Goal: Transaction & Acquisition: Purchase product/service

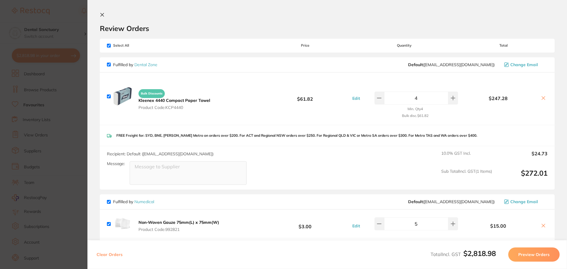
click at [100, 14] on icon at bounding box center [102, 14] width 5 height 5
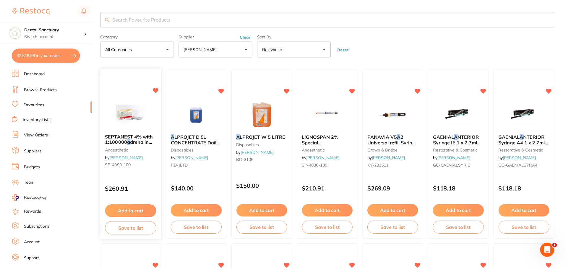
scroll to position [0, 0]
click at [157, 22] on input "search" at bounding box center [326, 19] width 453 height 15
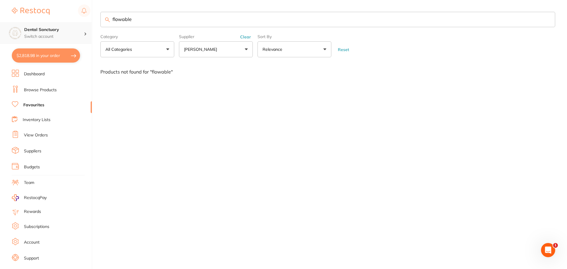
drag, startPoint x: 140, startPoint y: 20, endPoint x: 89, endPoint y: 23, distance: 51.2
click at [89, 23] on div "$2,818.98 Dental Sanctuary Switch account Dental Sanctuary $2,818.98 in your or…" at bounding box center [283, 134] width 567 height 269
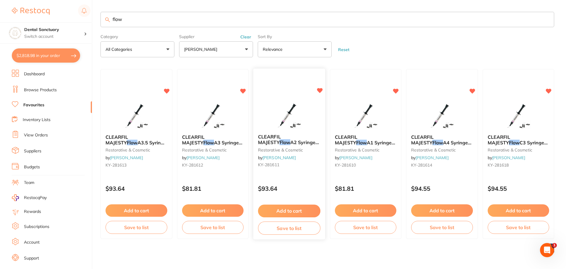
scroll to position [1, 0]
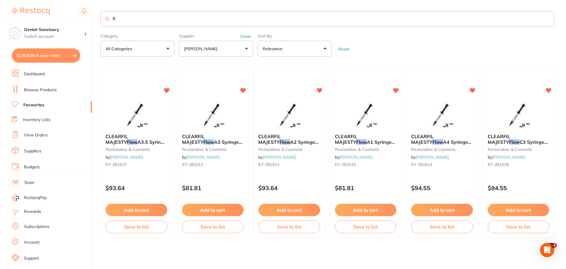
type input "f"
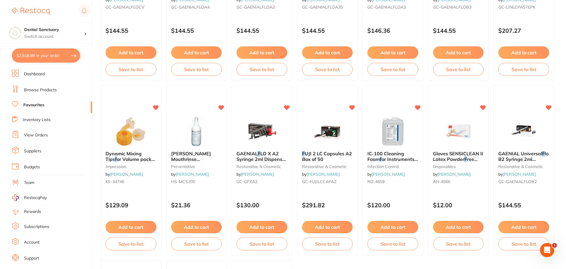
scroll to position [856, 0]
drag, startPoint x: 248, startPoint y: 159, endPoint x: 263, endPoint y: 156, distance: 15.6
click at [248, 159] on span "LO X A2 Syringe 2ml Dispenser Tips x 20" at bounding box center [261, 158] width 50 height 17
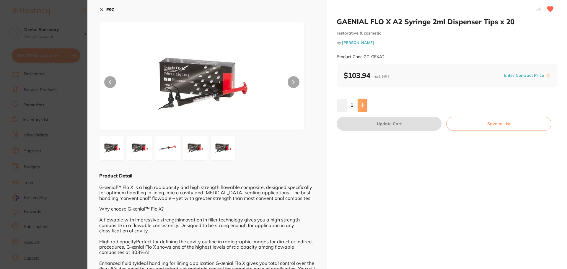
click at [361, 106] on icon at bounding box center [362, 105] width 5 height 5
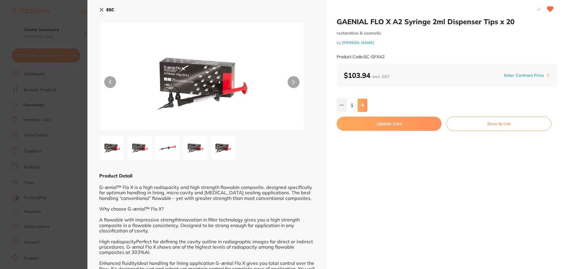
click at [361, 106] on icon at bounding box center [362, 105] width 5 height 5
type input "2"
click at [373, 121] on button "Update Cart" at bounding box center [389, 124] width 105 height 14
checkbox input "false"
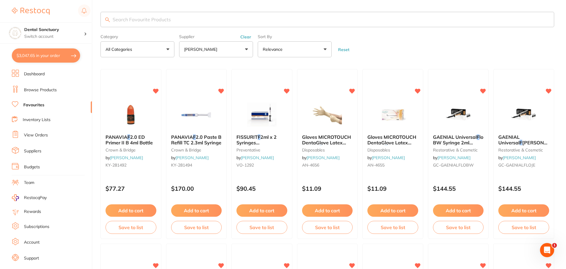
click at [164, 21] on input "search" at bounding box center [326, 19] width 453 height 15
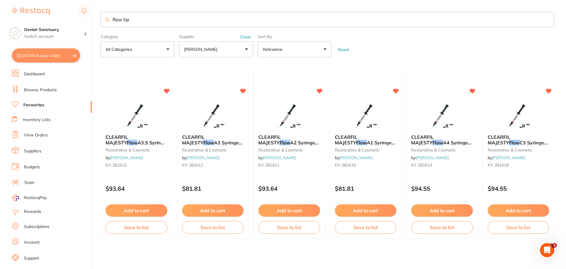
click at [115, 19] on input "flow tip" at bounding box center [326, 19] width 453 height 15
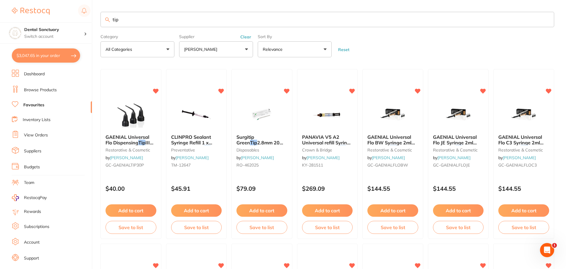
type input "tip"
click at [232, 50] on button "[PERSON_NAME]" at bounding box center [216, 49] width 74 height 16
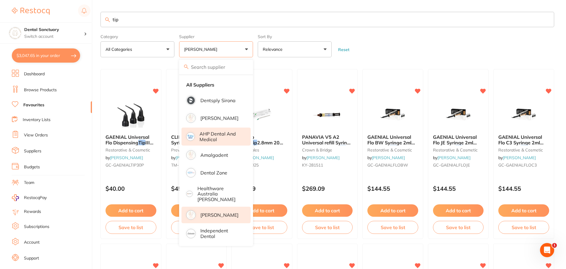
click at [223, 136] on p "AHP Dental and Medical" at bounding box center [220, 136] width 43 height 11
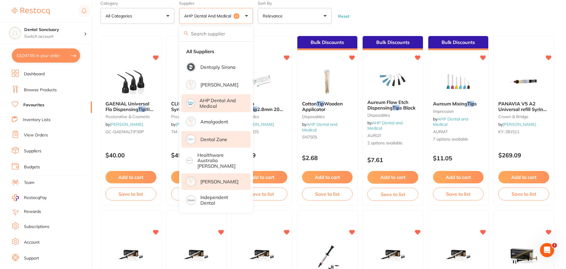
scroll to position [118, 0]
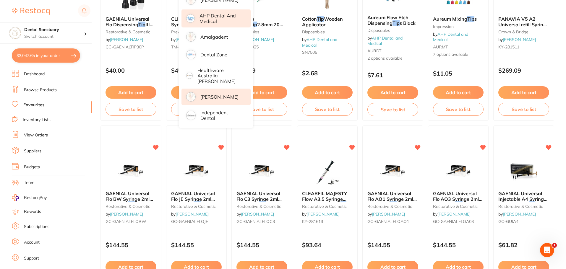
click at [213, 94] on p "[PERSON_NAME]" at bounding box center [219, 96] width 38 height 5
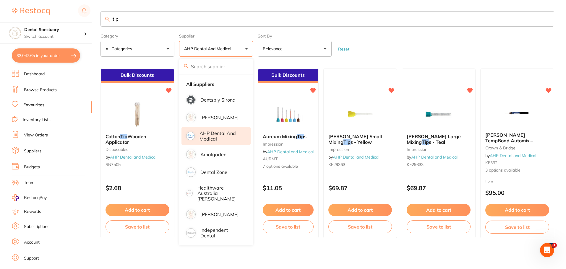
scroll to position [0, 0]
click at [407, 49] on form "Category All Categories All Categories crown & bridge disposables impression Cl…" at bounding box center [326, 43] width 453 height 25
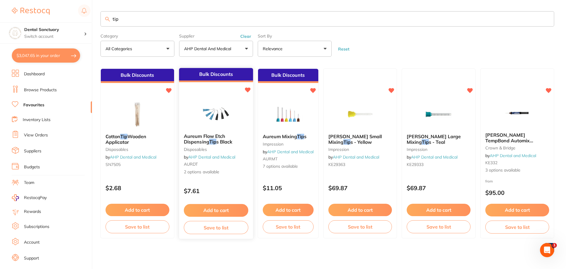
click at [223, 140] on span "s Black" at bounding box center [224, 142] width 16 height 6
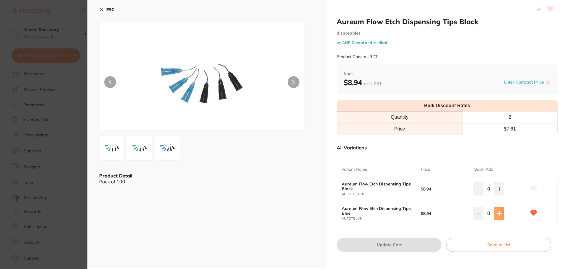
click at [494, 214] on button at bounding box center [499, 213] width 10 height 13
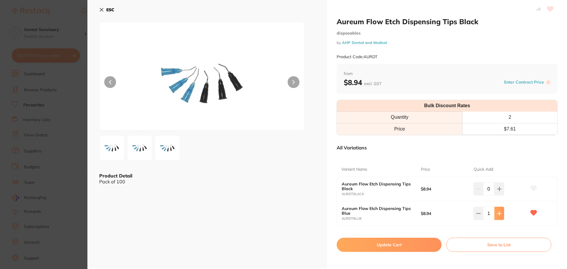
click at [494, 214] on button at bounding box center [499, 213] width 10 height 13
click at [497, 214] on icon at bounding box center [499, 213] width 5 height 5
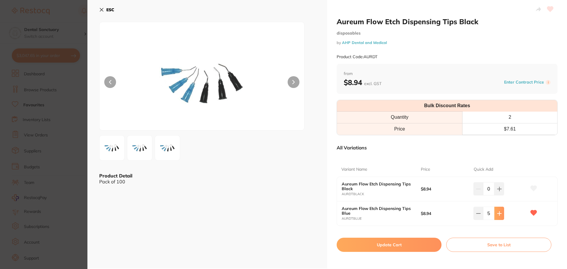
type input "6"
click at [407, 242] on button "Update Cart" at bounding box center [389, 245] width 105 height 14
checkbox input "false"
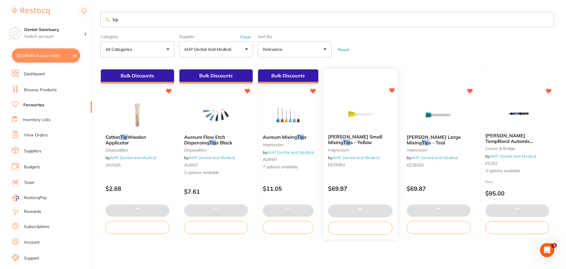
scroll to position [1, 0]
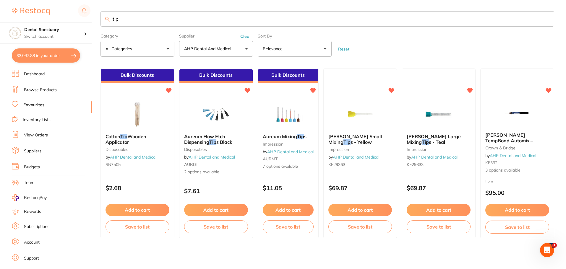
click at [237, 51] on button "AHP Dental and Medical" at bounding box center [216, 49] width 74 height 16
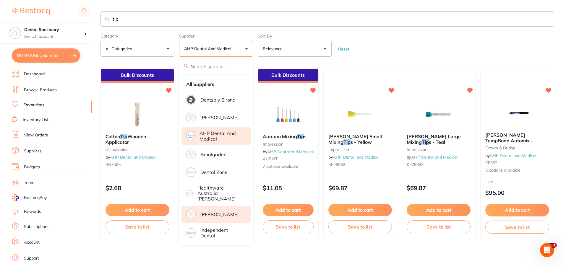
click at [212, 212] on p "[PERSON_NAME]" at bounding box center [219, 214] width 38 height 5
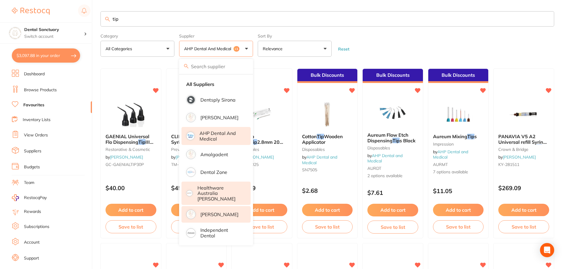
click at [132, 142] on span "GAENIAL Universal Flo Dispensing" at bounding box center [127, 138] width 44 height 11
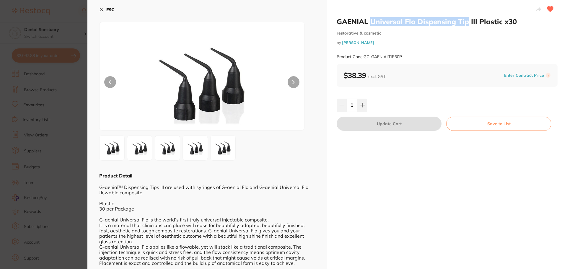
drag, startPoint x: 370, startPoint y: 20, endPoint x: 467, endPoint y: 24, distance: 97.5
click at [467, 24] on h2 "GAENIAL Universal Flo Dispensing Tip III Plastic x30" at bounding box center [447, 21] width 221 height 9
copy h2 "Universal Flo Dispensing Tip"
click at [103, 8] on icon at bounding box center [101, 9] width 5 height 5
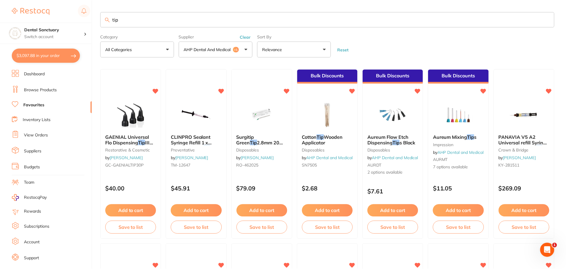
scroll to position [1, 0]
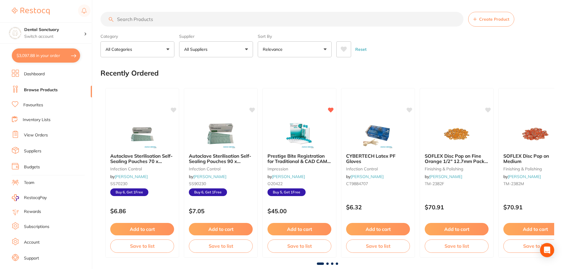
click at [133, 20] on input "search" at bounding box center [281, 19] width 363 height 15
paste input "Universal Flo Dispensing Tip"
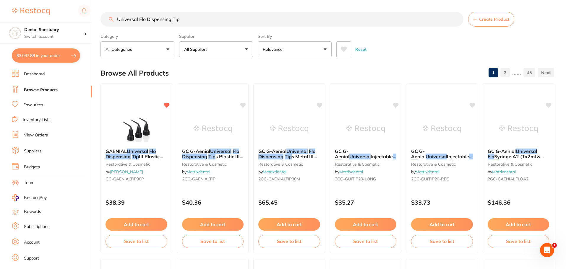
type input "Universal Flo Dispensing Tip"
click at [266, 51] on p "Relevance" at bounding box center [274, 49] width 22 height 6
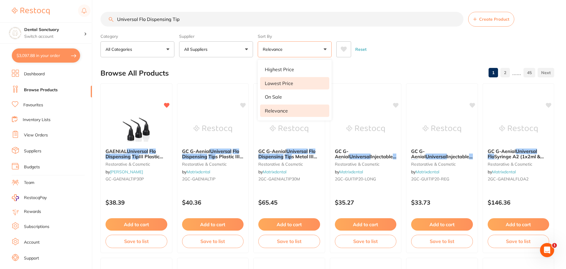
click at [279, 79] on li "Lowest Price" at bounding box center [294, 83] width 69 height 12
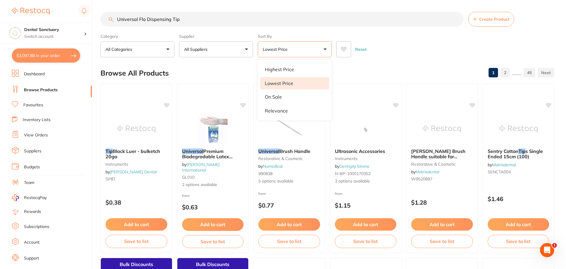
click at [375, 73] on div "Browse All Products 1 2 ...... 45" at bounding box center [326, 73] width 453 height 20
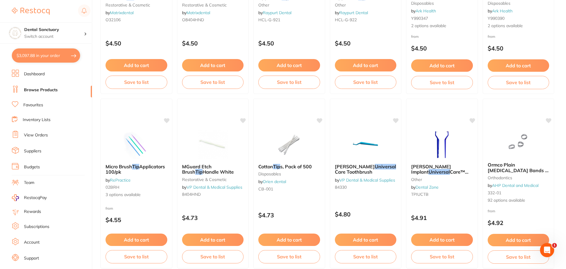
scroll to position [1411, 0]
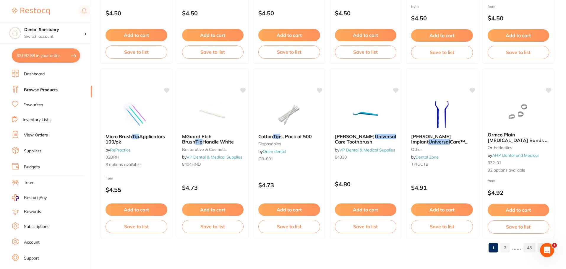
click at [506, 248] on link "2" at bounding box center [504, 248] width 9 height 12
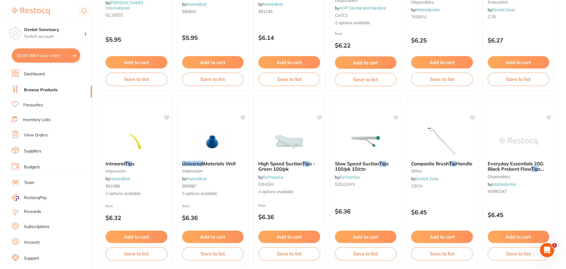
scroll to position [975, 0]
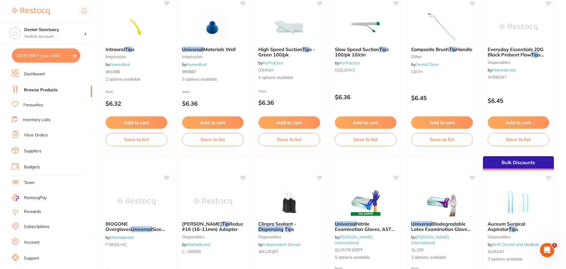
click at [45, 55] on button "$3,097.88 in your order" at bounding box center [46, 55] width 68 height 14
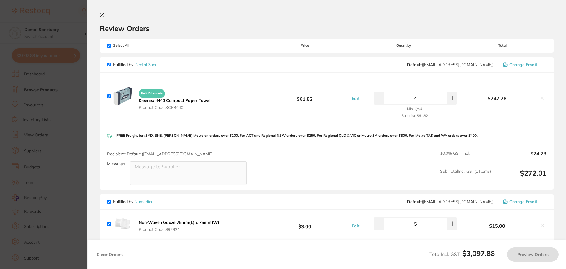
checkbox input "true"
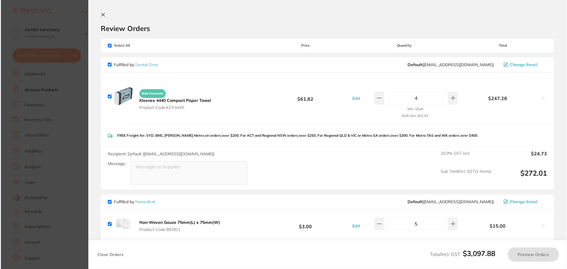
scroll to position [0, 0]
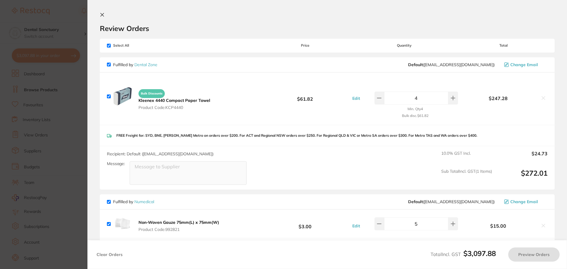
click at [102, 15] on icon at bounding box center [102, 14] width 3 height 3
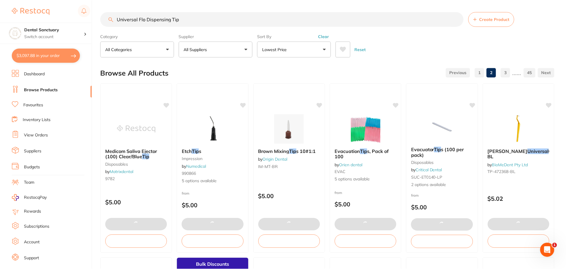
scroll to position [975, 0]
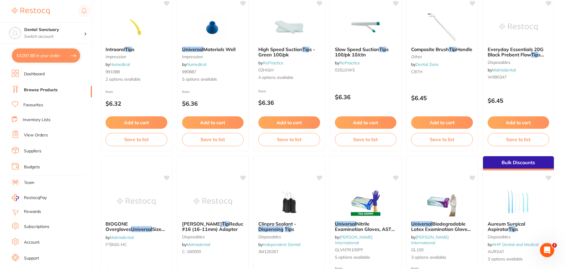
click at [31, 104] on link "Favourites" at bounding box center [33, 105] width 20 height 6
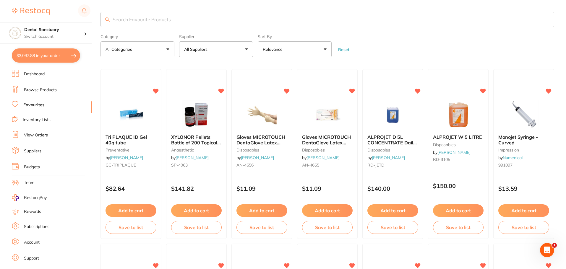
click at [124, 22] on input "search" at bounding box center [326, 19] width 453 height 15
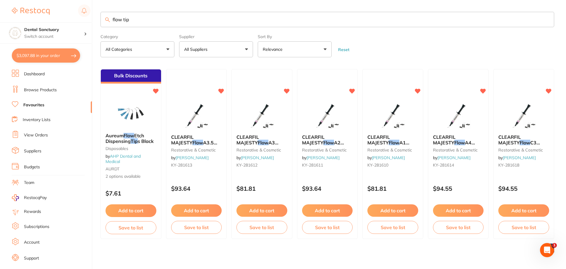
click at [228, 50] on button "All Suppliers" at bounding box center [216, 49] width 74 height 16
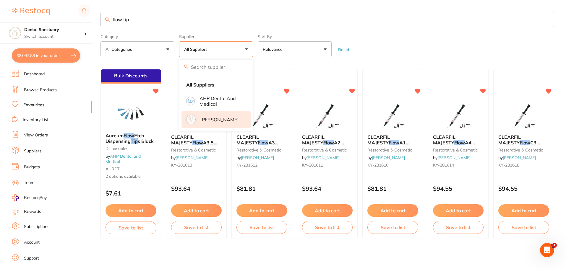
click at [210, 120] on p "[PERSON_NAME]" at bounding box center [219, 119] width 38 height 5
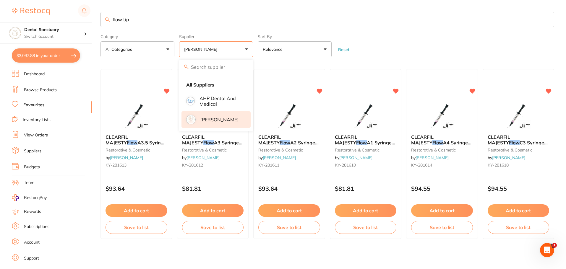
click at [209, 118] on p "[PERSON_NAME]" at bounding box center [219, 119] width 38 height 5
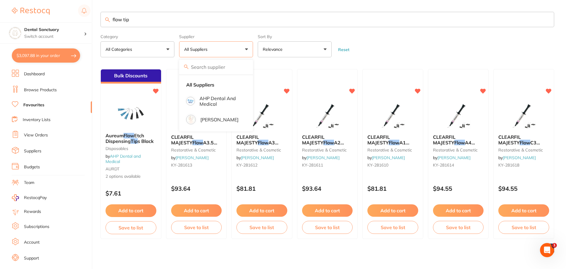
click at [408, 49] on form "Category All Categories All Categories disposables restorative & cosmetic Clear…" at bounding box center [326, 44] width 453 height 25
click at [210, 51] on p "All Suppliers" at bounding box center [197, 49] width 26 height 6
click at [206, 117] on p "[PERSON_NAME]" at bounding box center [219, 119] width 38 height 5
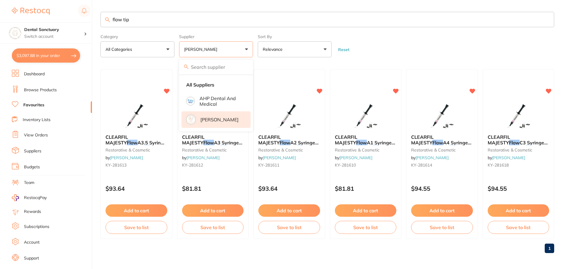
click at [400, 32] on form "Category All Categories All Categories restorative & cosmetic Clear Category fa…" at bounding box center [326, 44] width 453 height 25
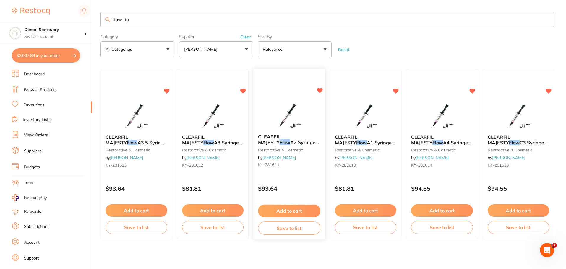
scroll to position [1, 0]
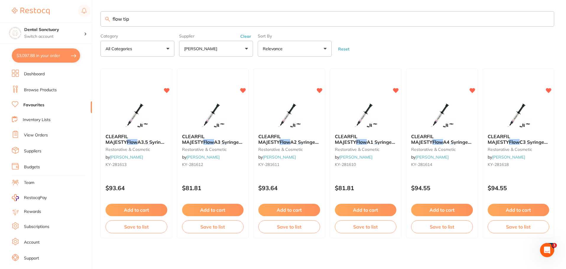
click at [116, 21] on input "flow tip" at bounding box center [326, 18] width 453 height 15
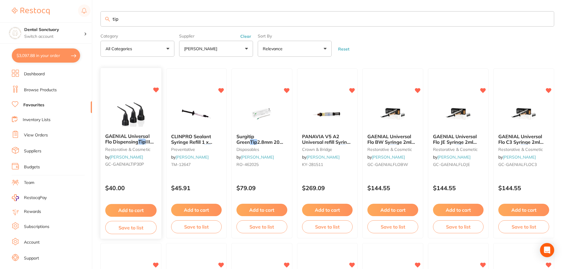
type input "tip"
click at [122, 140] on span "GAENIAL Universal Flo Dispensing" at bounding box center [127, 139] width 44 height 12
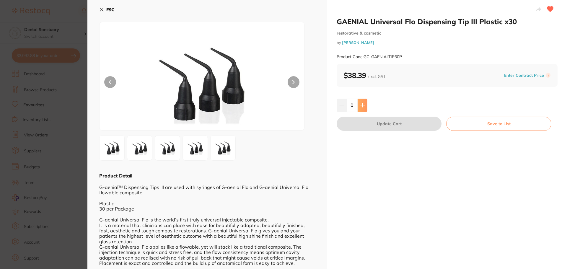
click at [365, 107] on button at bounding box center [363, 105] width 10 height 13
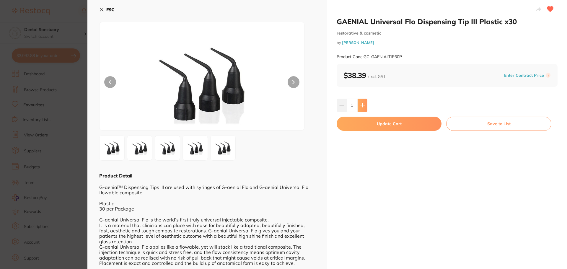
click at [365, 107] on button at bounding box center [363, 105] width 10 height 13
type input "4"
click at [371, 123] on button "Update Cart" at bounding box center [389, 124] width 105 height 14
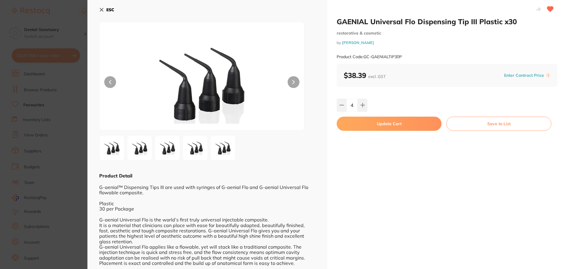
checkbox input "false"
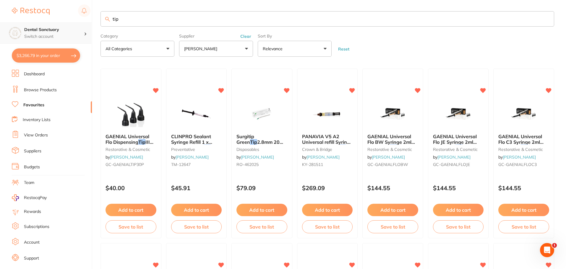
scroll to position [0, 0]
drag, startPoint x: 128, startPoint y: 18, endPoint x: 56, endPoint y: 30, distance: 73.0
click at [56, 30] on div "$3,266.79 Dental Sanctuary Switch account Dental Sanctuary $3,266.79 in your or…" at bounding box center [283, 133] width 566 height 269
